Goal: Transaction & Acquisition: Book appointment/travel/reservation

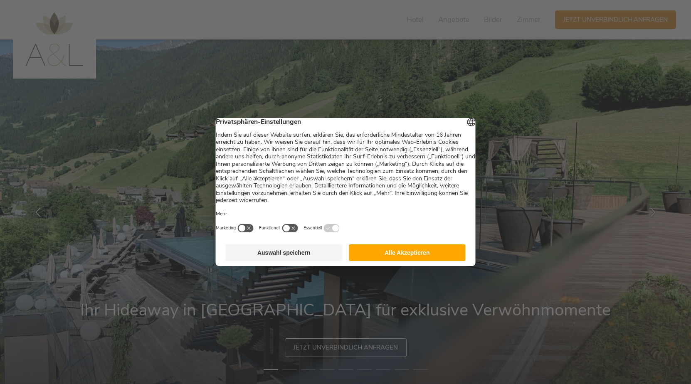
click at [396, 256] on button "Alle Akzeptieren" at bounding box center [407, 252] width 117 height 17
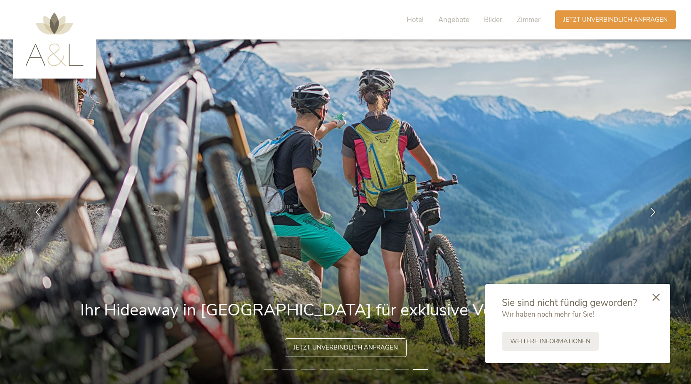
click at [424, 277] on icon at bounding box center [655, 297] width 7 height 7
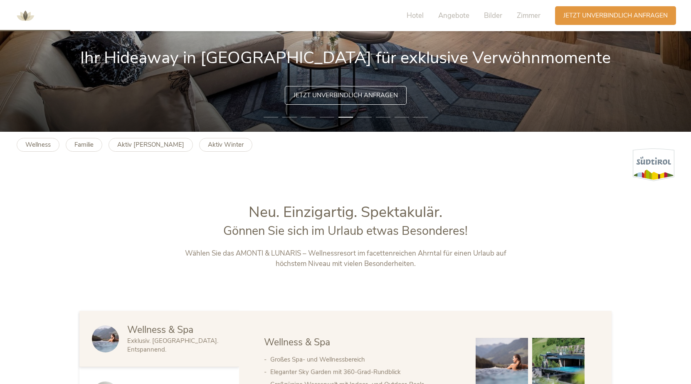
scroll to position [125, 0]
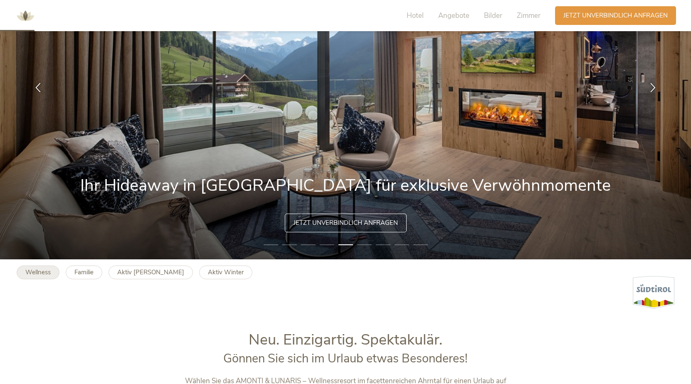
click at [34, 273] on b "Wellness" at bounding box center [37, 272] width 25 height 8
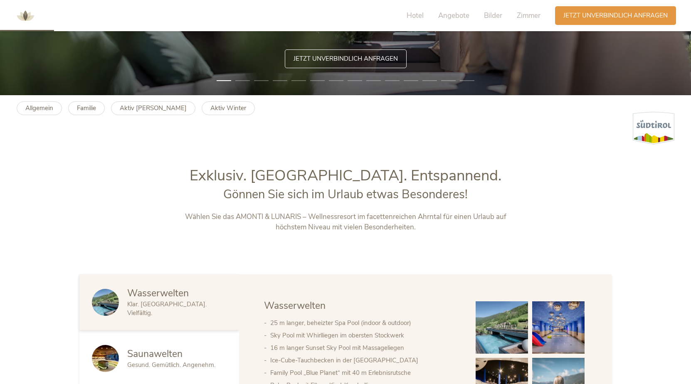
scroll to position [333, 0]
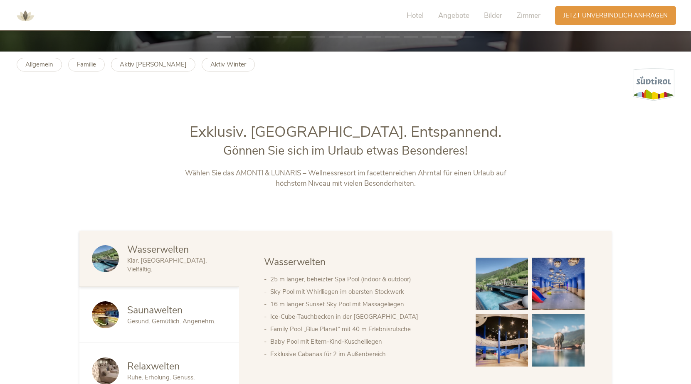
click at [174, 298] on div "Saunawelten Gesund. Gemütlich. Angenehm." at bounding box center [159, 315] width 160 height 56
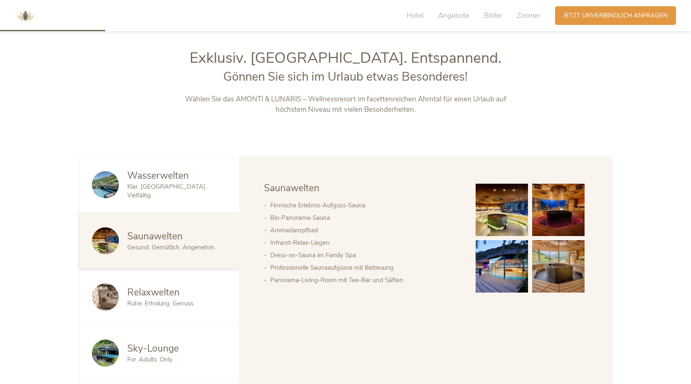
scroll to position [416, 0]
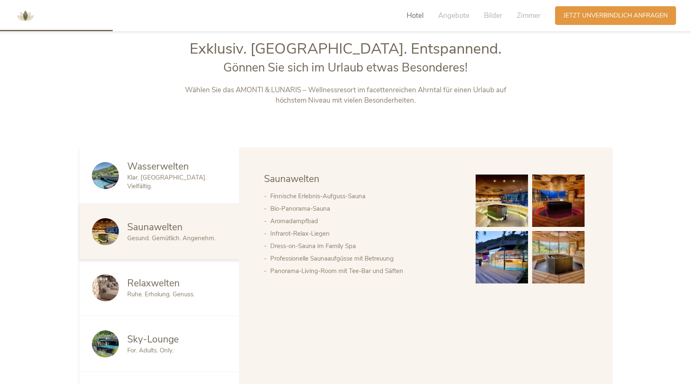
click at [168, 294] on span "Ruhe. Erholung. Genuss." at bounding box center [160, 294] width 67 height 8
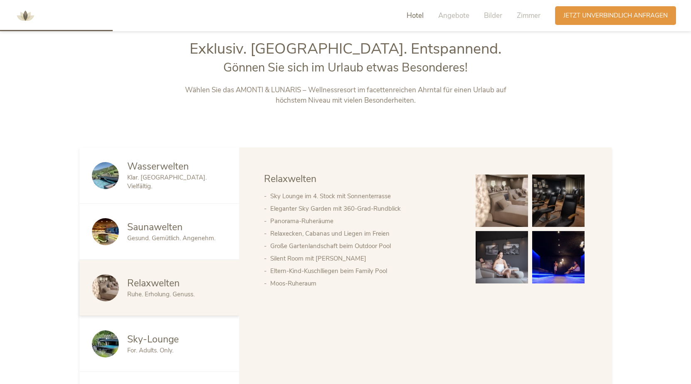
drag, startPoint x: 168, startPoint y: 294, endPoint x: 157, endPoint y: 344, distance: 51.0
click at [157, 344] on span "Sky-Lounge" at bounding box center [153, 339] width 52 height 13
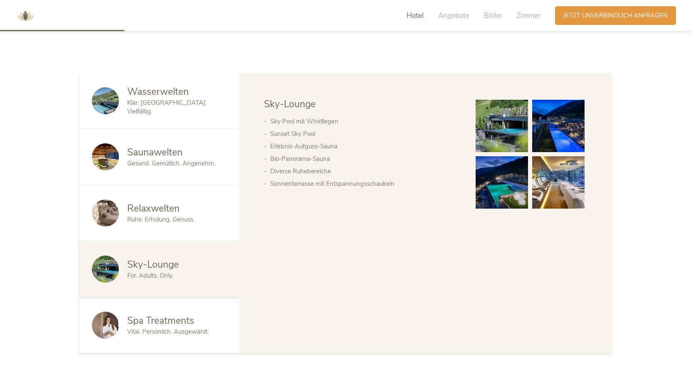
scroll to position [499, 0]
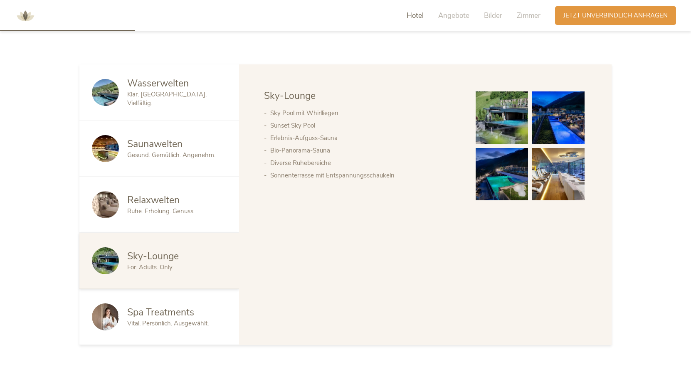
click at [166, 323] on span "Vital. Persönlich. Ausgewählt." at bounding box center [167, 323] width 81 height 8
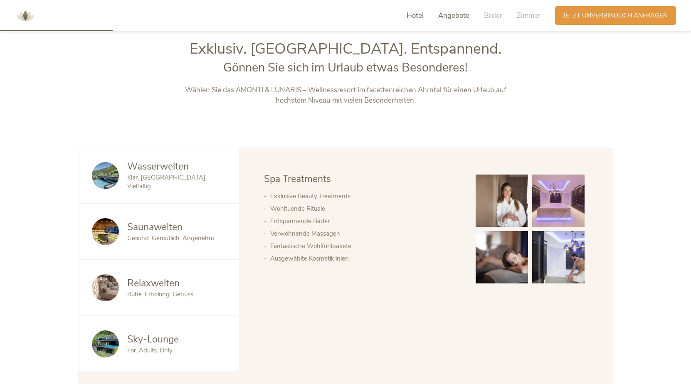
click at [456, 17] on span "Angebote" at bounding box center [453, 16] width 31 height 10
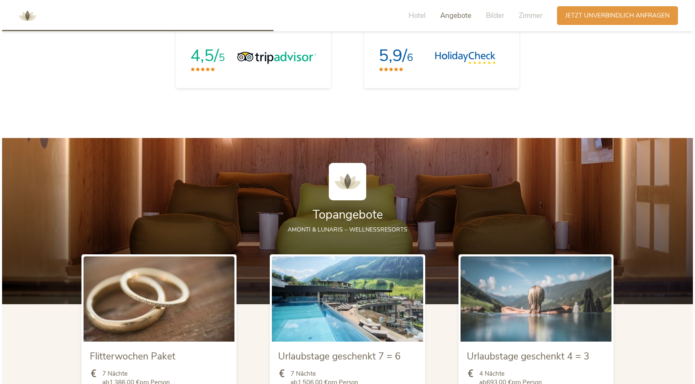
scroll to position [1004, 0]
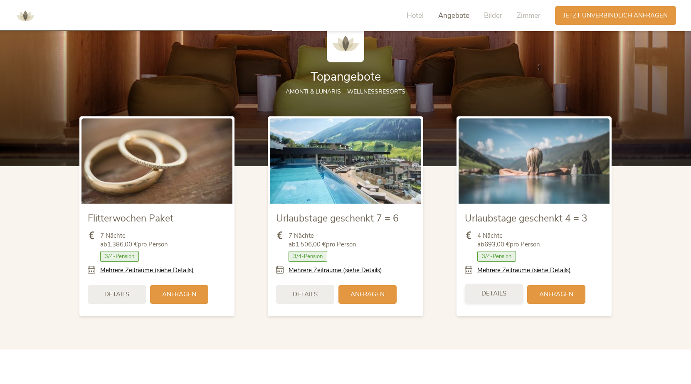
click at [493, 297] on span "Details" at bounding box center [493, 293] width 25 height 9
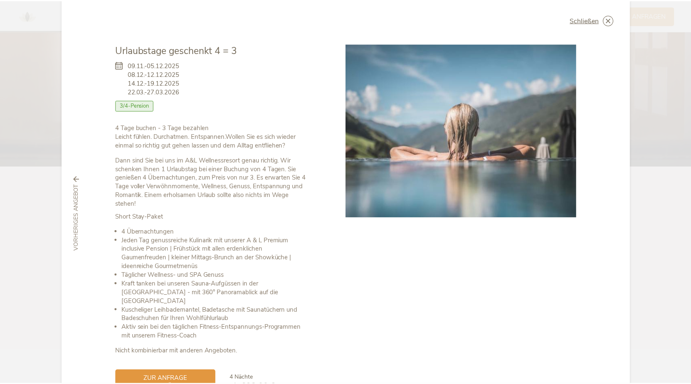
scroll to position [0, 0]
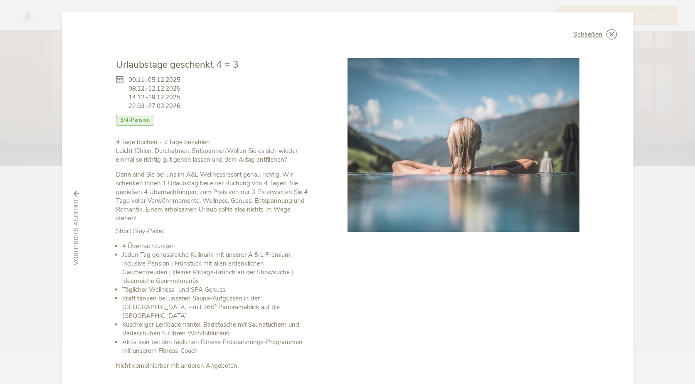
drag, startPoint x: 586, startPoint y: 34, endPoint x: 580, endPoint y: 34, distance: 6.2
click at [586, 34] on span "Schließen" at bounding box center [587, 34] width 29 height 7
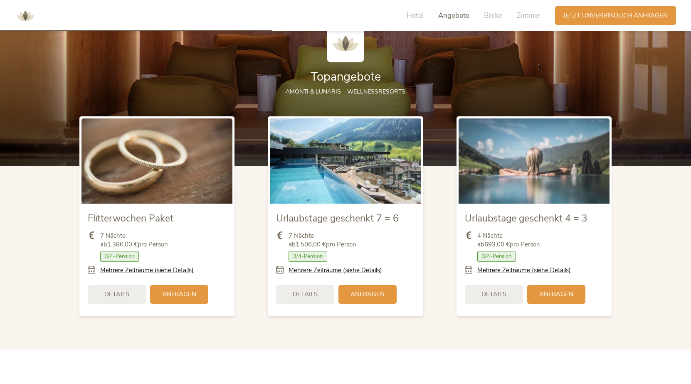
click at [451, 17] on span "Angebote" at bounding box center [453, 16] width 31 height 10
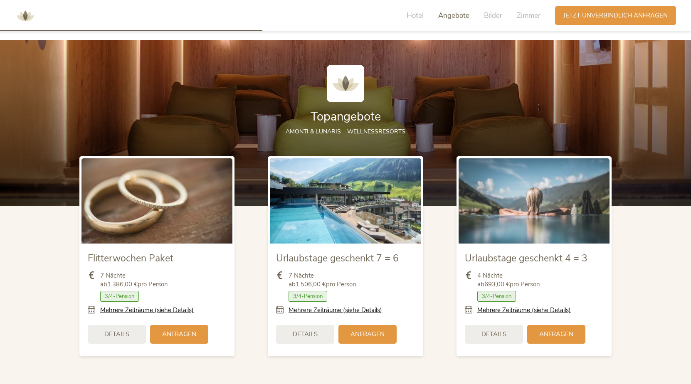
scroll to position [963, 0]
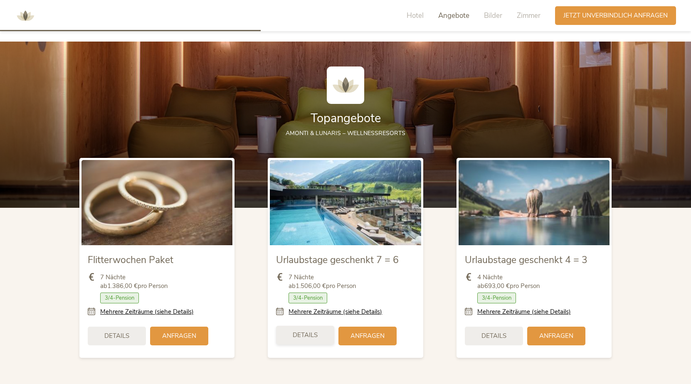
click at [306, 329] on div "Details" at bounding box center [305, 335] width 58 height 19
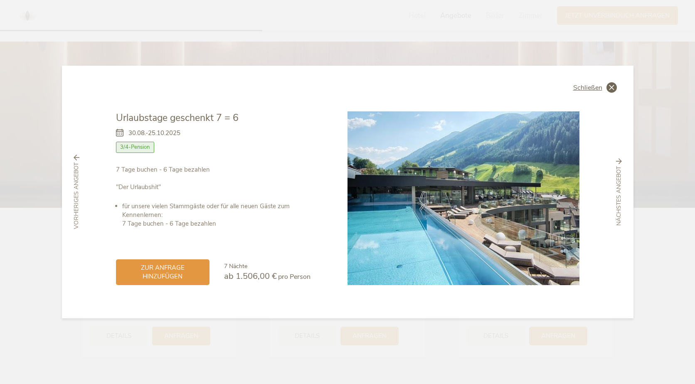
click at [590, 84] on span "Schließen" at bounding box center [587, 87] width 29 height 7
